Goal: Task Accomplishment & Management: Manage account settings

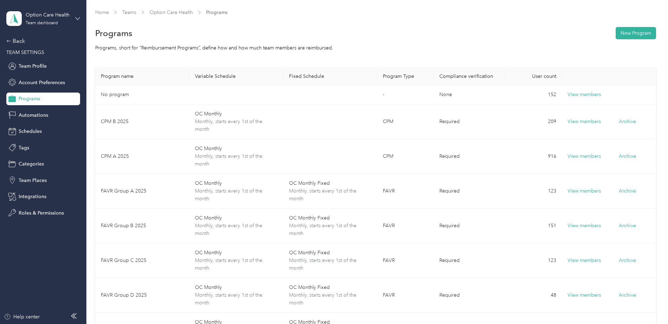
click at [76, 18] on icon at bounding box center [77, 18] width 4 height 2
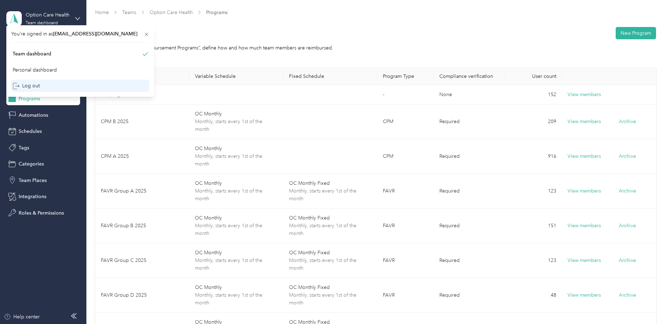
click at [47, 91] on div "Log out" at bounding box center [80, 85] width 138 height 12
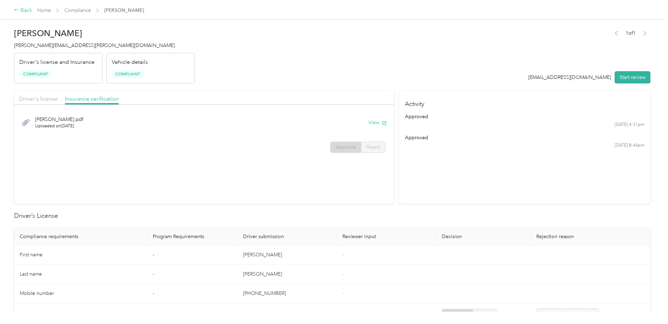
click at [25, 8] on div "Back" at bounding box center [23, 10] width 18 height 8
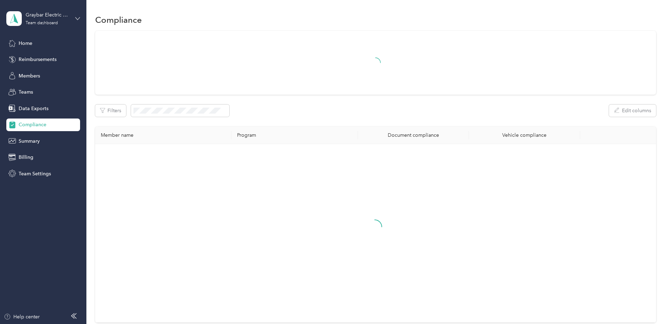
click at [78, 19] on icon at bounding box center [77, 18] width 4 height 2
click at [45, 88] on div "Log out" at bounding box center [80, 90] width 138 height 12
